Goal: Task Accomplishment & Management: Manage account settings

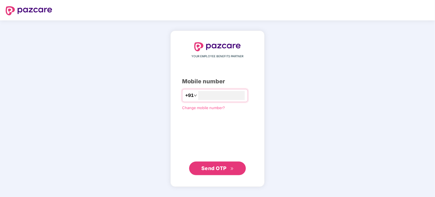
type input "**********"
click at [227, 168] on span "Send OTP" at bounding box center [217, 168] width 33 height 8
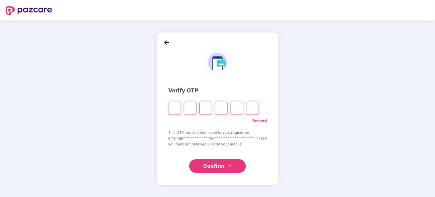
type input "*"
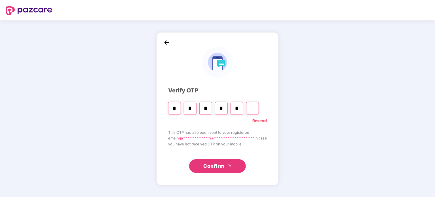
type input "*"
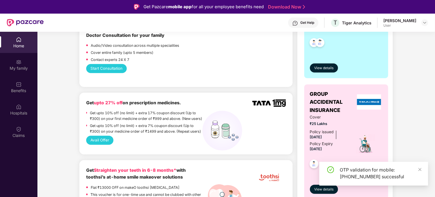
scroll to position [205, 0]
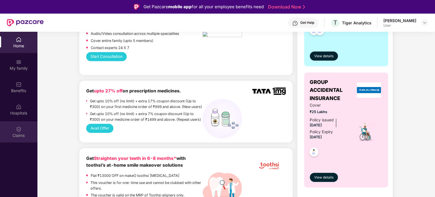
click at [10, 132] on div "Claims" at bounding box center [18, 131] width 37 height 21
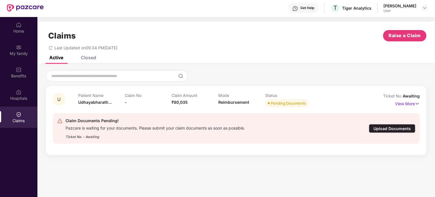
scroll to position [19, 0]
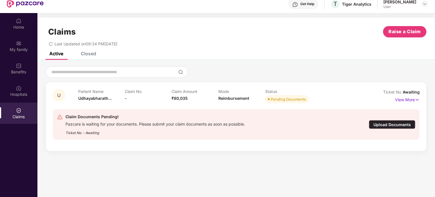
click at [381, 125] on div "Upload Documents" at bounding box center [392, 124] width 46 height 9
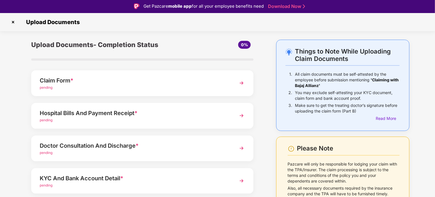
click at [234, 86] on div "Claim Form * pending" at bounding box center [142, 83] width 222 height 26
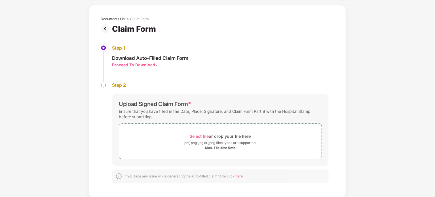
scroll to position [0, 0]
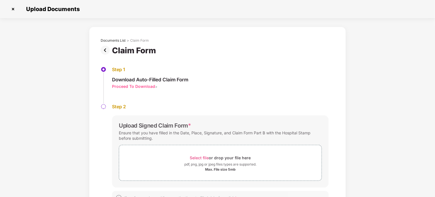
click at [15, 6] on img at bounding box center [13, 9] width 9 height 9
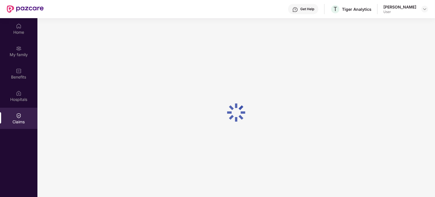
scroll to position [19, 0]
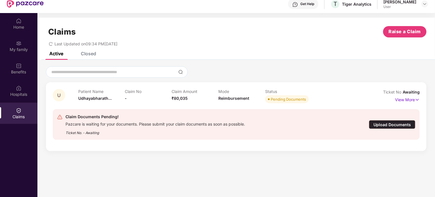
click at [385, 122] on div "Upload Documents" at bounding box center [392, 124] width 46 height 9
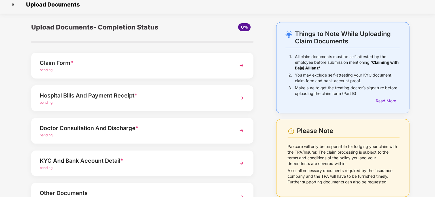
scroll to position [0, 0]
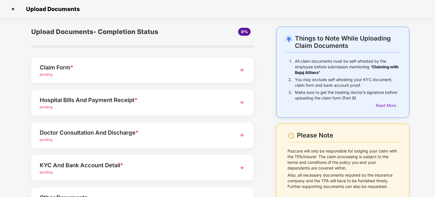
click at [12, 10] on img at bounding box center [13, 9] width 9 height 9
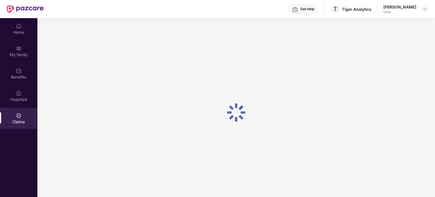
scroll to position [19, 0]
